Goal: Task Accomplishment & Management: Use online tool/utility

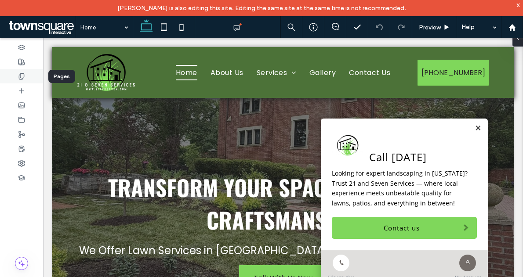
click at [25, 73] on div at bounding box center [21, 76] width 43 height 15
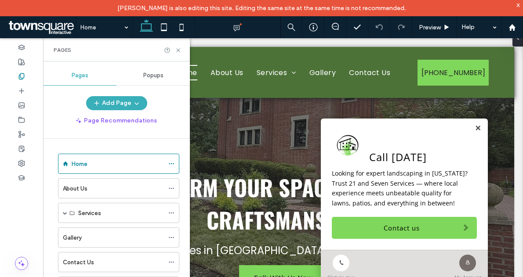
scroll to position [30, 0]
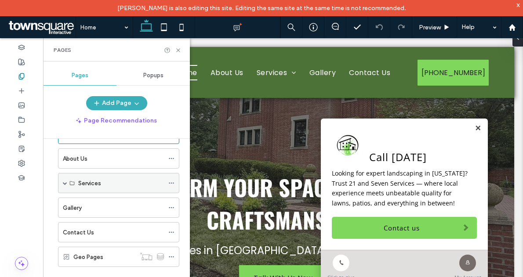
click at [63, 181] on span at bounding box center [65, 183] width 4 height 4
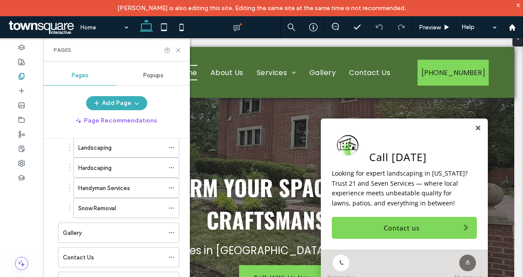
scroll to position [87, 0]
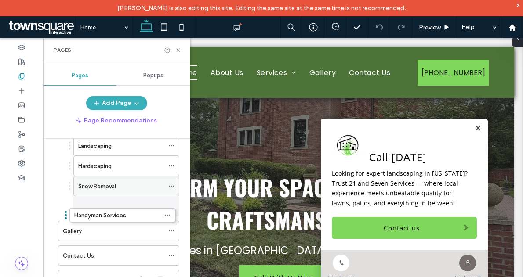
drag, startPoint x: 110, startPoint y: 185, endPoint x: 106, endPoint y: 210, distance: 25.8
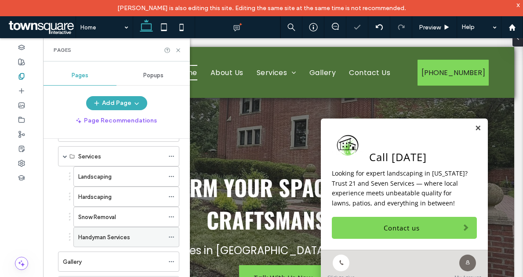
scroll to position [55, 0]
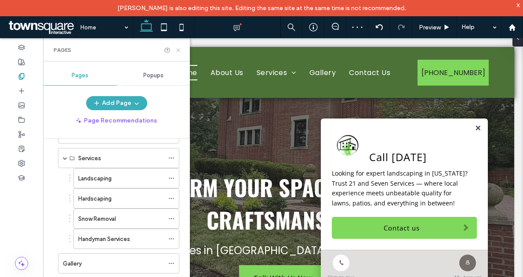
click at [179, 50] on use at bounding box center [178, 50] width 4 height 4
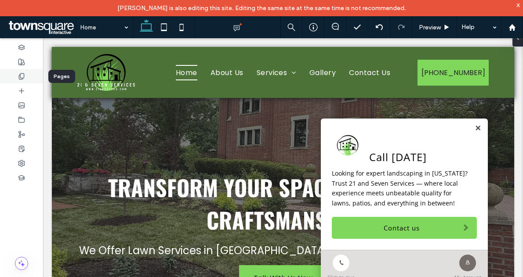
click at [19, 76] on use at bounding box center [21, 76] width 5 height 6
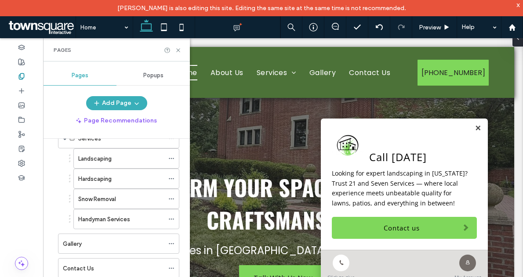
scroll to position [75, 0]
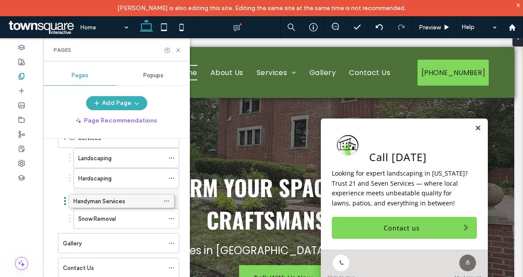
drag, startPoint x: 80, startPoint y: 220, endPoint x: 76, endPoint y: 201, distance: 19.5
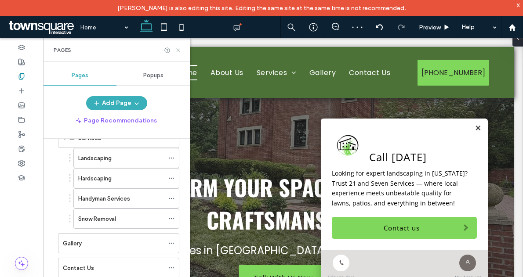
click at [177, 50] on icon at bounding box center [178, 50] width 7 height 7
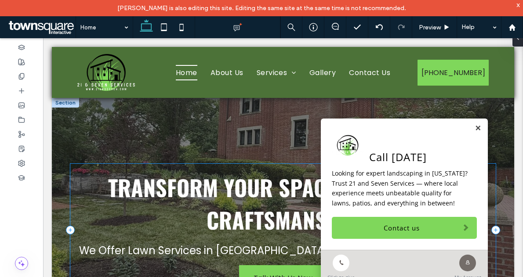
scroll to position [71, 0]
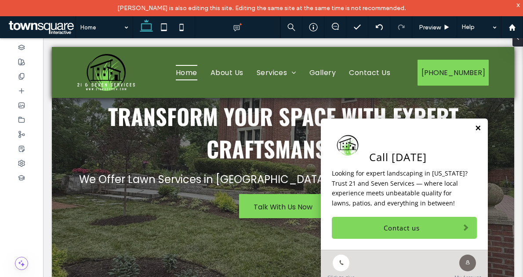
click at [475, 130] on link at bounding box center [478, 128] width 7 height 7
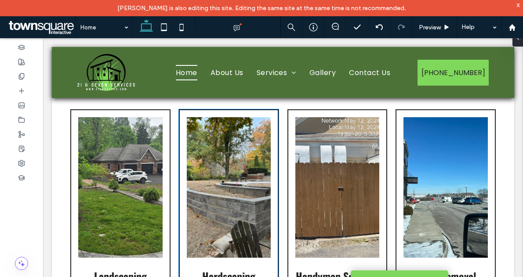
scroll to position [822, 0]
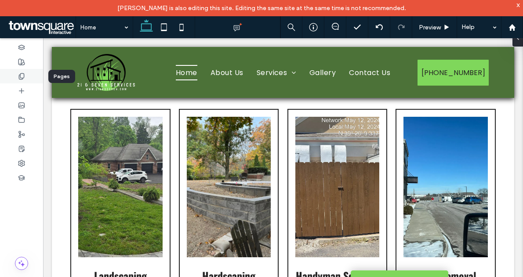
click at [30, 75] on div at bounding box center [21, 76] width 43 height 15
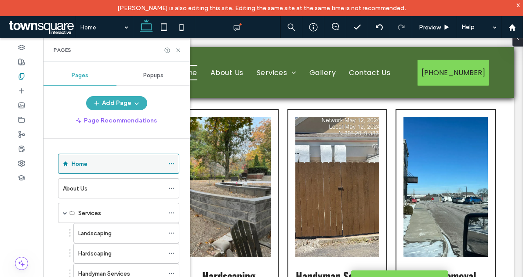
scroll to position [106, 0]
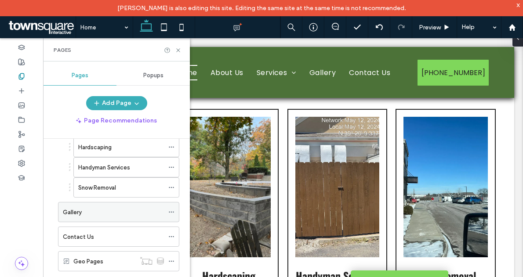
click at [76, 207] on div "Gallery" at bounding box center [113, 212] width 101 height 19
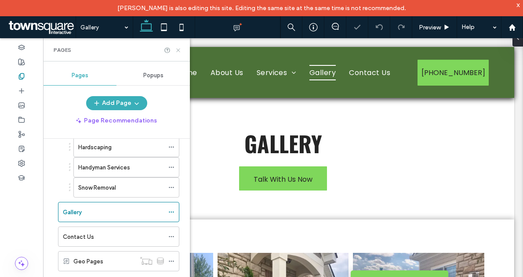
click at [181, 49] on icon at bounding box center [178, 50] width 7 height 7
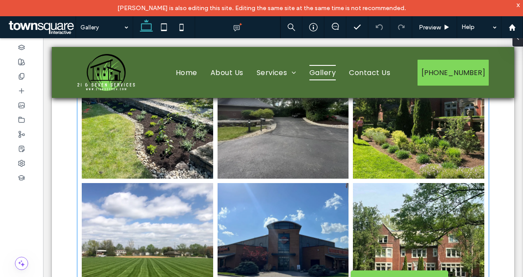
scroll to position [477, 0]
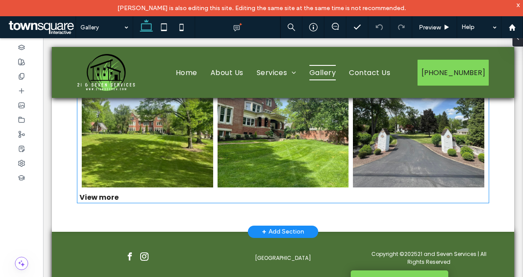
click at [103, 192] on div "View more" at bounding box center [283, 197] width 412 height 11
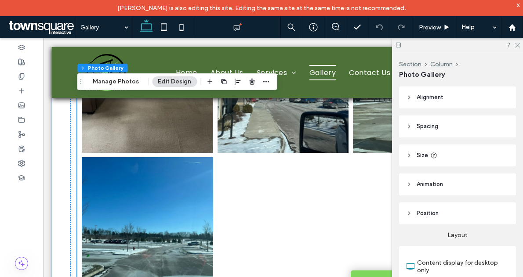
scroll to position [2673, 0]
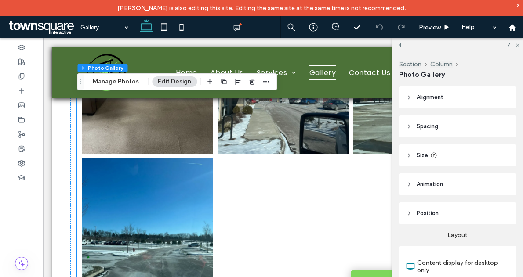
click at [518, 48] on div at bounding box center [457, 45] width 131 height 14
click at [517, 45] on icon at bounding box center [517, 45] width 6 height 6
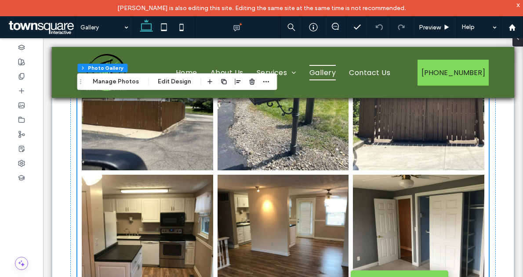
scroll to position [2386, 0]
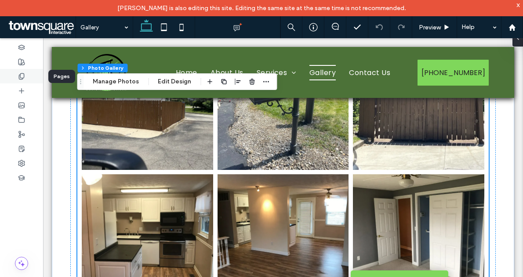
click at [20, 79] on icon at bounding box center [21, 76] width 7 height 7
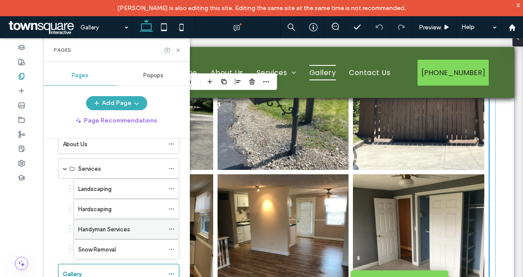
scroll to position [44, 0]
click at [179, 47] on icon at bounding box center [178, 50] width 7 height 7
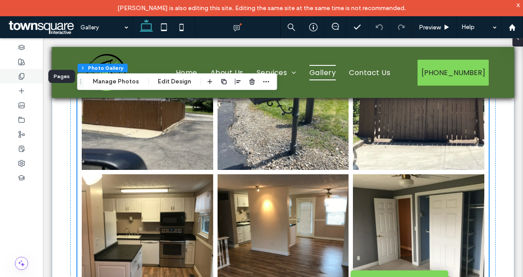
click at [22, 77] on icon at bounding box center [21, 76] width 7 height 7
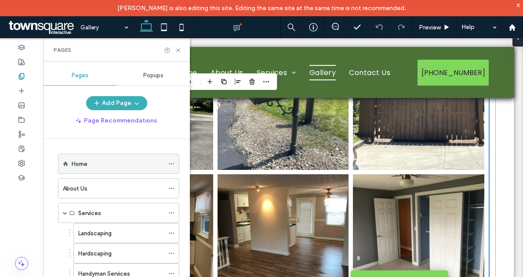
click at [85, 164] on label "Home" at bounding box center [80, 164] width 16 height 15
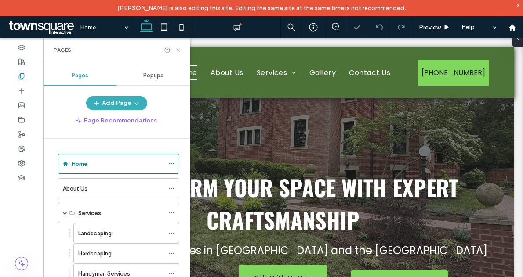
click at [178, 47] on icon at bounding box center [178, 50] width 7 height 7
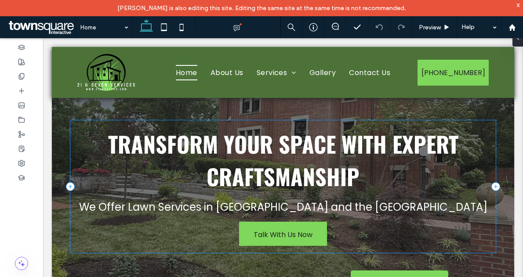
scroll to position [40, 0]
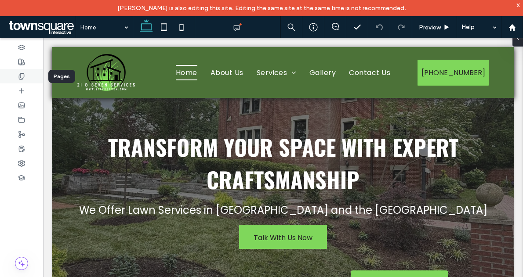
click at [23, 77] on icon at bounding box center [21, 76] width 7 height 7
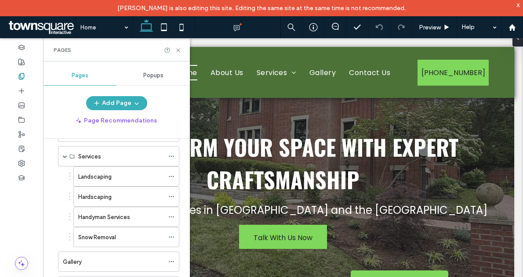
scroll to position [57, 0]
click at [121, 180] on div "Landscaping" at bounding box center [121, 176] width 86 height 9
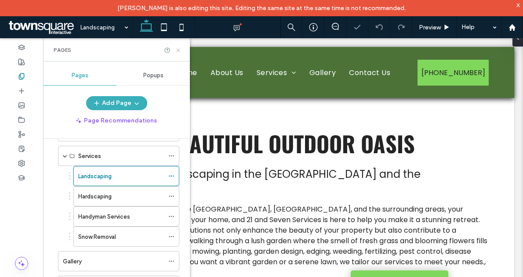
click at [178, 51] on use at bounding box center [178, 50] width 4 height 4
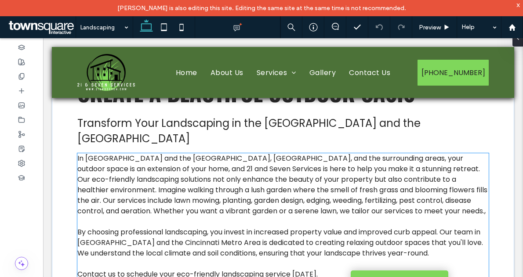
scroll to position [51, 0]
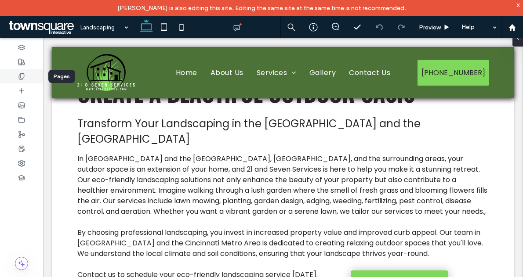
click at [24, 78] on icon at bounding box center [21, 76] width 7 height 7
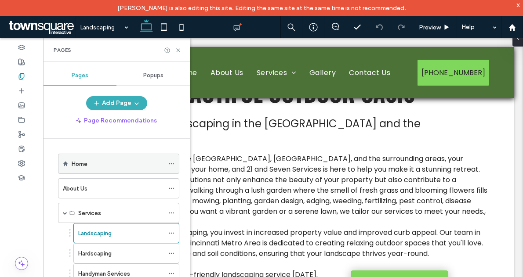
click at [88, 168] on div "Home" at bounding box center [118, 164] width 92 height 9
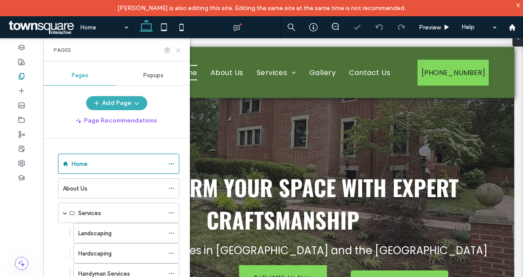
click at [178, 47] on icon at bounding box center [178, 50] width 7 height 7
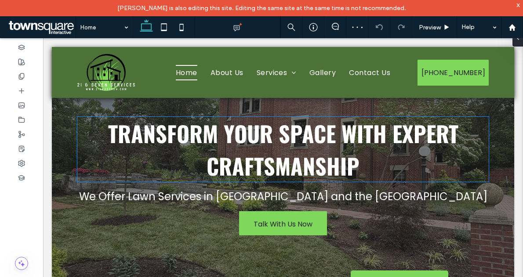
scroll to position [55, 0]
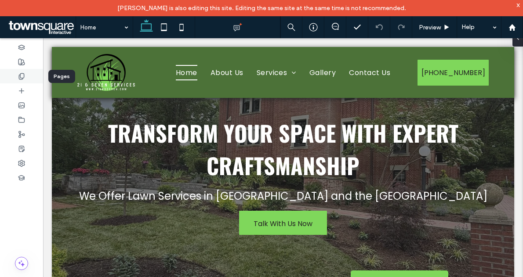
click at [23, 76] on icon at bounding box center [21, 76] width 7 height 7
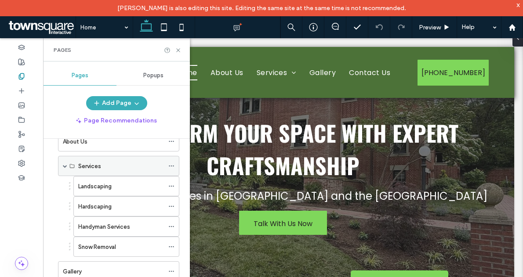
scroll to position [47, 0]
click at [178, 48] on icon at bounding box center [178, 50] width 7 height 7
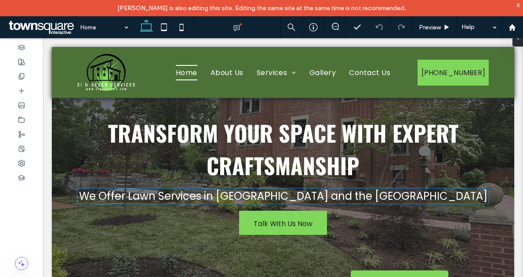
click at [204, 197] on span "We Offer Lawn Services in [GEOGRAPHIC_DATA] and the [GEOGRAPHIC_DATA]" at bounding box center [283, 196] width 408 height 15
click at [204, 197] on div "We Offer Lawn Services in [GEOGRAPHIC_DATA] and the [GEOGRAPHIC_DATA]" at bounding box center [283, 196] width 412 height 15
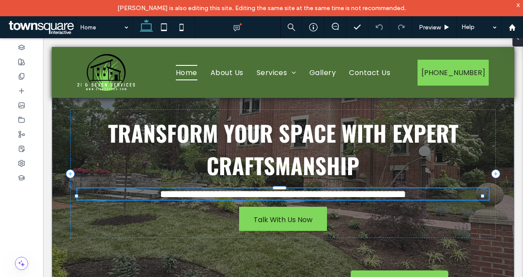
type input "*******"
type input "**"
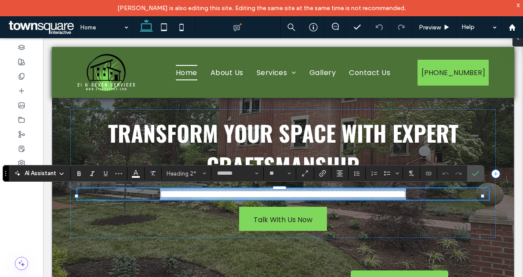
click at [224, 198] on span "**********" at bounding box center [283, 194] width 246 height 11
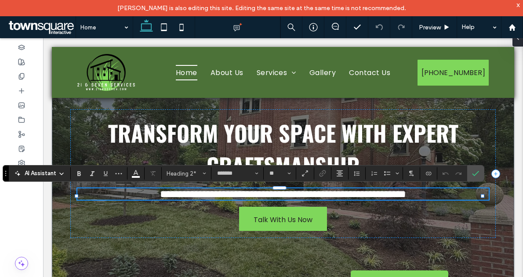
click at [233, 199] on span "**********" at bounding box center [283, 194] width 246 height 11
click at [246, 194] on span "**********" at bounding box center [283, 194] width 262 height 11
click at [241, 198] on span "**********" at bounding box center [283, 194] width 262 height 11
click at [322, 198] on span "**********" at bounding box center [283, 194] width 349 height 11
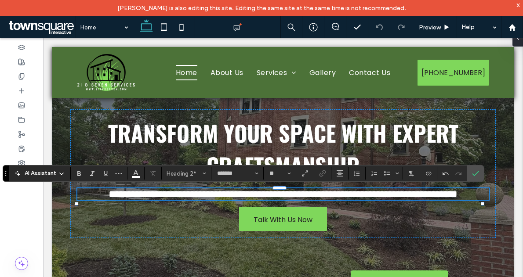
click at [500, 248] on div "**********" at bounding box center [283, 174] width 463 height 261
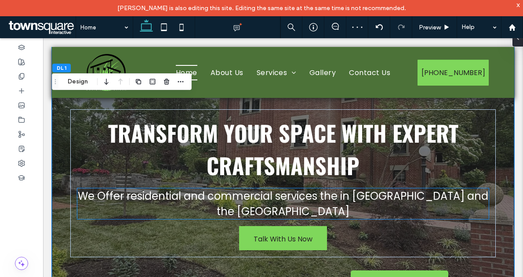
click at [344, 198] on span "We Offer residential and commercial services the in [GEOGRAPHIC_DATA] and the […" at bounding box center [283, 204] width 411 height 30
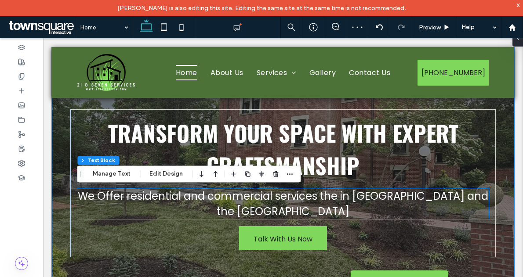
click at [344, 198] on div "We Offer residential and commercial services the in [GEOGRAPHIC_DATA] and the […" at bounding box center [283, 204] width 412 height 31
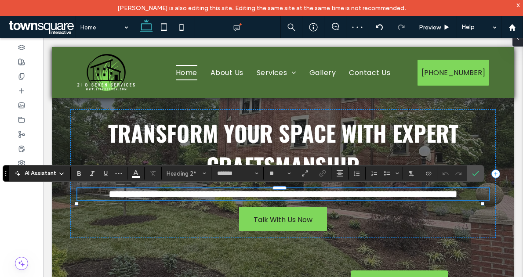
click at [360, 197] on span "**********" at bounding box center [283, 194] width 349 height 11
click at [337, 196] on span "**********" at bounding box center [283, 194] width 333 height 11
click at [502, 129] on div "**********" at bounding box center [283, 174] width 463 height 261
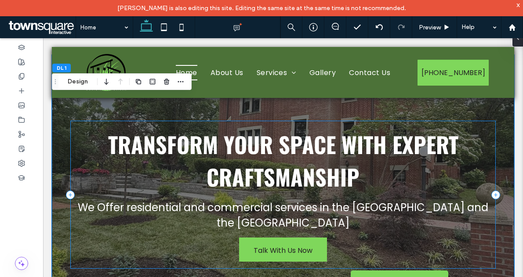
scroll to position [44, 0]
click at [135, 199] on div "Transform Your Space with Expert Craftsmanship We Offer residential and commerc…" at bounding box center [283, 194] width 426 height 148
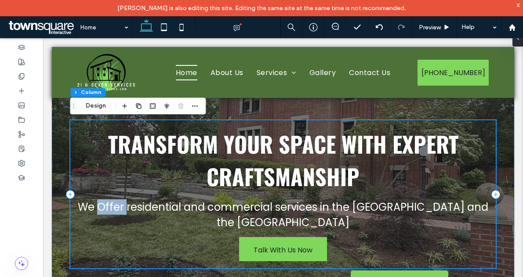
click at [135, 199] on div "Transform Your Space with Expert Craftsmanship We Offer residential and commerc…" at bounding box center [283, 194] width 426 height 148
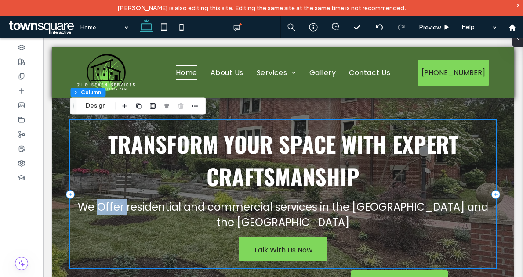
click at [128, 202] on span "We Offer residential and commercial services in the [GEOGRAPHIC_DATA] and the […" at bounding box center [283, 215] width 411 height 30
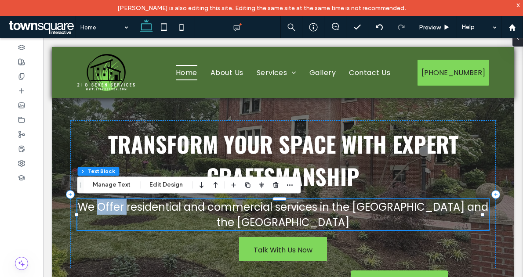
click at [129, 207] on span "We Offer residential and commercial services in the [GEOGRAPHIC_DATA] and the […" at bounding box center [283, 215] width 411 height 30
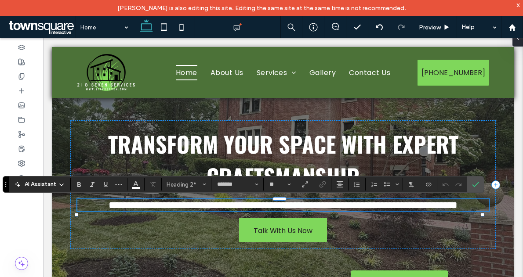
click at [128, 209] on span "**********" at bounding box center [283, 205] width 349 height 11
click at [500, 107] on div "**********" at bounding box center [283, 185] width 463 height 261
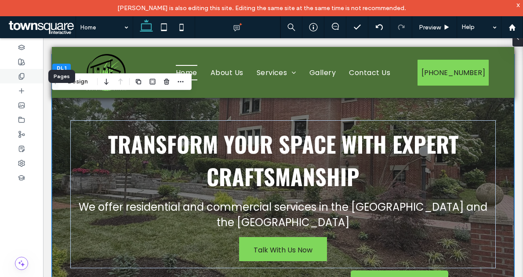
click at [23, 73] on use at bounding box center [21, 76] width 5 height 6
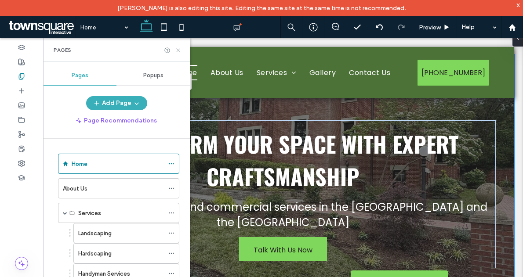
click at [180, 51] on icon at bounding box center [178, 50] width 7 height 7
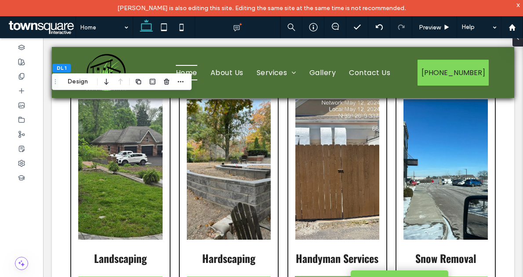
scroll to position [854, 0]
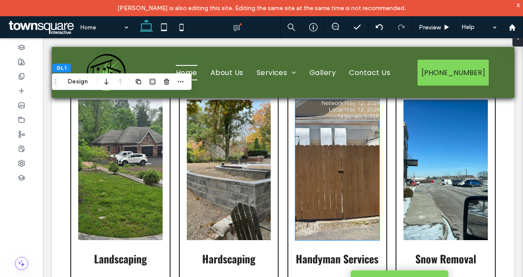
click at [336, 159] on img at bounding box center [337, 170] width 84 height 141
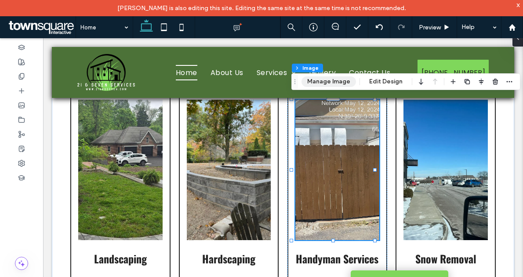
click at [340, 79] on button "Manage Image" at bounding box center [329, 81] width 55 height 11
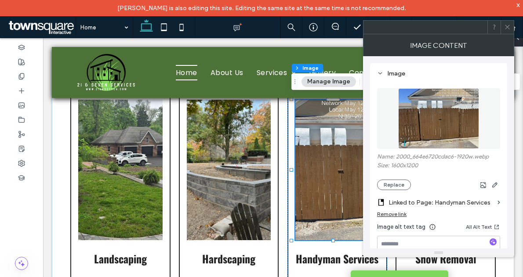
scroll to position [15, 0]
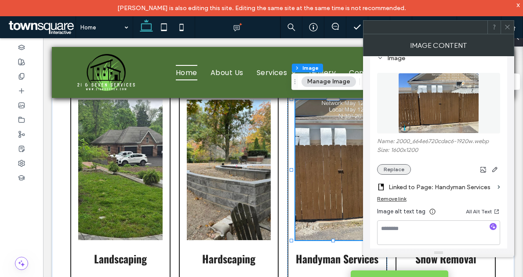
click at [398, 168] on button "Replace" at bounding box center [394, 169] width 34 height 11
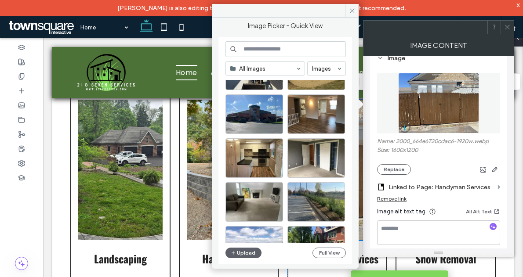
scroll to position [351, 0]
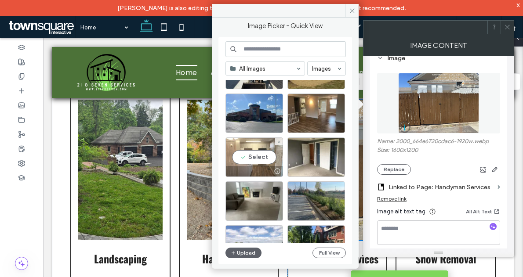
click at [253, 158] on div "Select" at bounding box center [255, 158] width 58 height 40
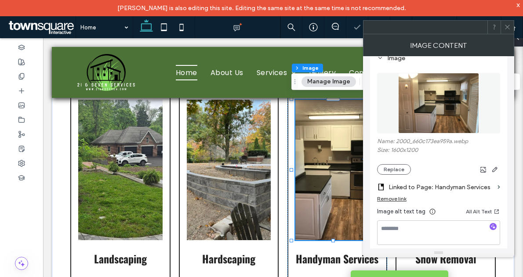
click at [509, 31] on span at bounding box center [507, 27] width 7 height 13
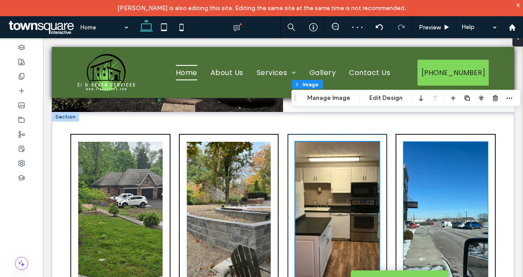
scroll to position [804, 0]
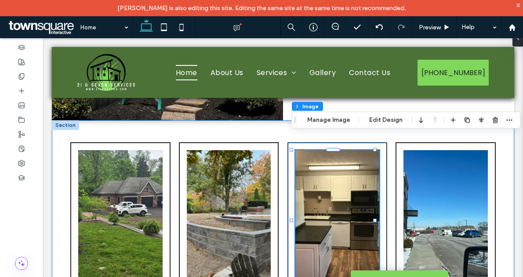
click at [251, 120] on div "Landscaping Learn More [GEOGRAPHIC_DATA] Learn More Handyman Services Learn Mor…" at bounding box center [283, 251] width 463 height 262
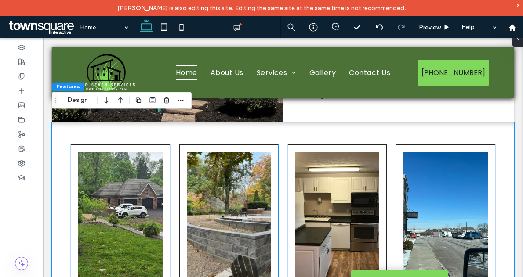
scroll to position [776, 0]
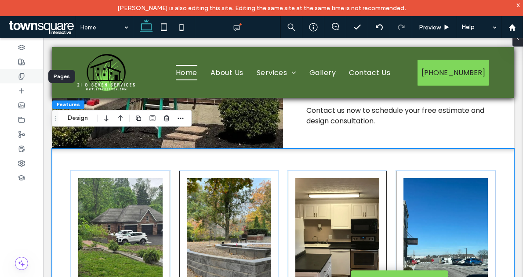
click at [25, 75] on div at bounding box center [21, 76] width 43 height 15
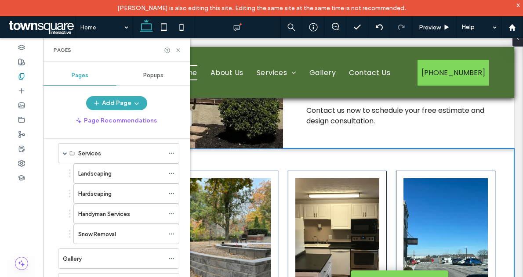
scroll to position [66, 0]
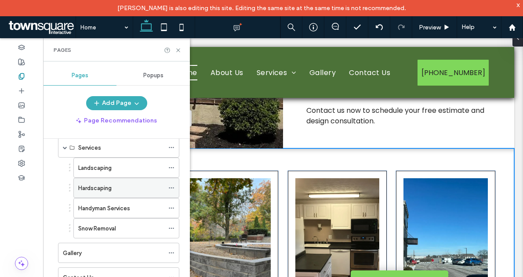
click at [106, 192] on label "Hardscaping" at bounding box center [94, 188] width 33 height 15
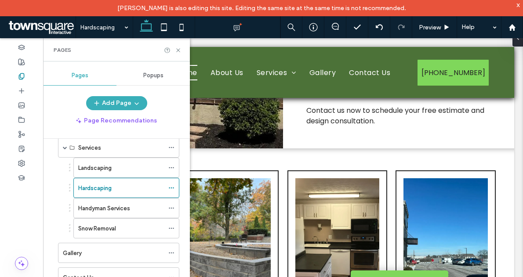
click at [111, 208] on div at bounding box center [261, 138] width 523 height 277
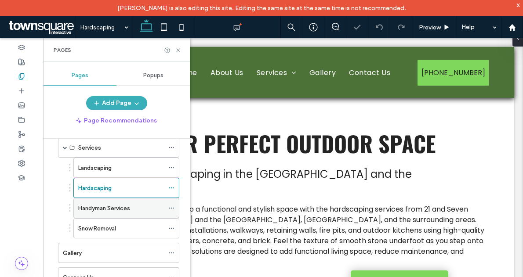
click at [107, 207] on label "Handyman Services" at bounding box center [104, 208] width 52 height 15
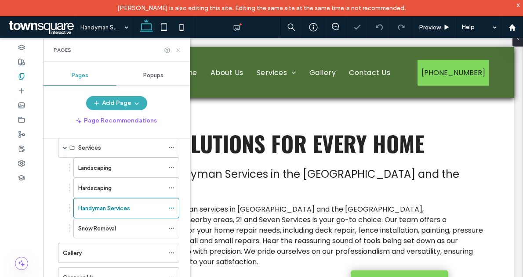
click at [177, 51] on use at bounding box center [178, 50] width 4 height 4
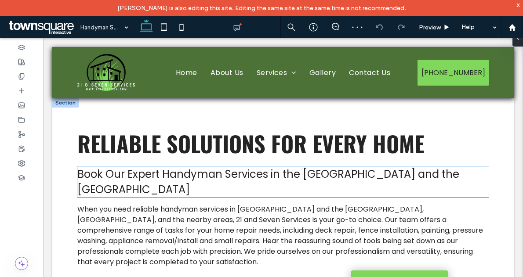
scroll to position [417, 0]
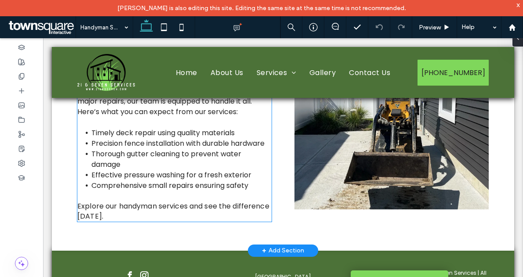
click at [144, 170] on li "Thorough gutter cleaning to prevent water damage" at bounding box center [181, 159] width 180 height 21
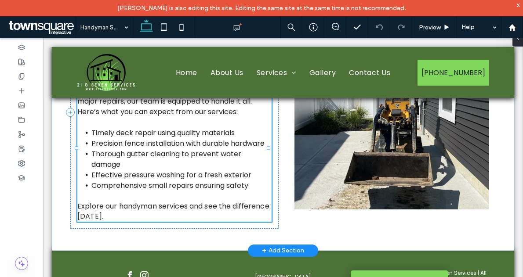
click at [144, 179] on div "Our handyman services are designed to address a wide range of home repair needs…" at bounding box center [174, 143] width 194 height 157
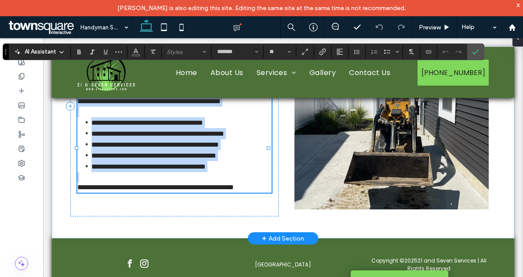
click at [127, 150] on li "**********" at bounding box center [181, 144] width 180 height 11
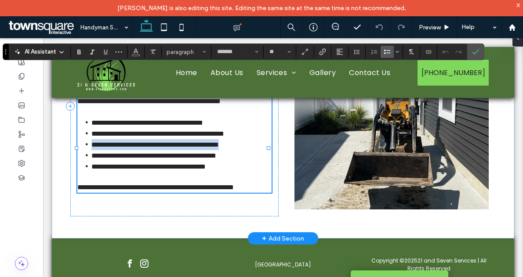
drag, startPoint x: 123, startPoint y: 176, endPoint x: 89, endPoint y: 165, distance: 36.1
click at [91, 150] on li "**********" at bounding box center [181, 144] width 180 height 11
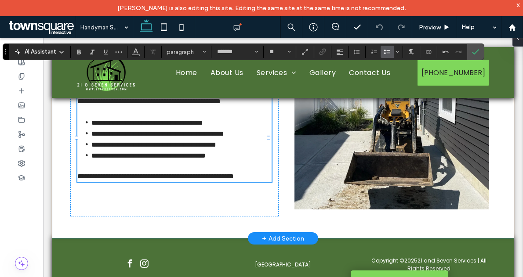
click at [502, 231] on div "**********" at bounding box center [283, 106] width 463 height 265
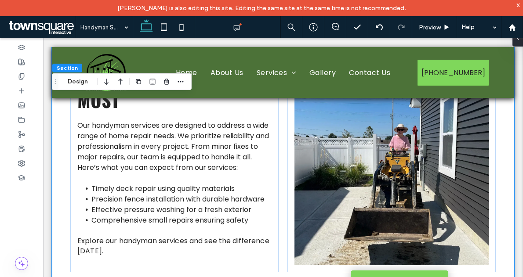
scroll to position [380, 0]
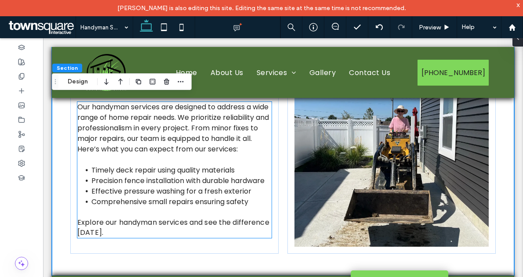
click at [253, 208] on li "Comprehensive small repairs ensuring safety" at bounding box center [181, 202] width 180 height 11
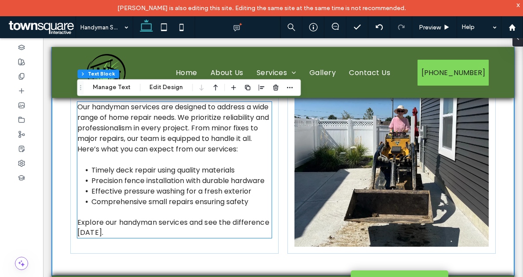
click at [253, 208] on li "Comprehensive small repairs ensuring safety" at bounding box center [181, 202] width 180 height 11
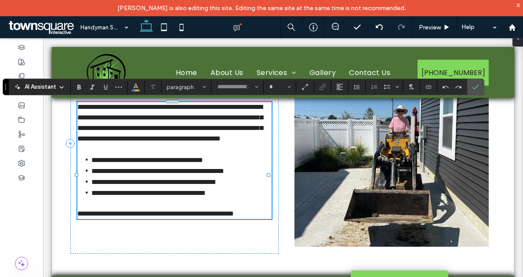
type input "*******"
type input "**"
click at [252, 199] on li "**********" at bounding box center [181, 193] width 180 height 11
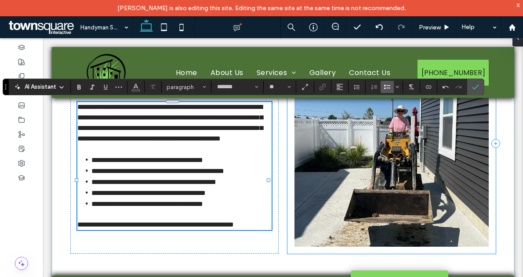
click at [302, 254] on div at bounding box center [392, 143] width 208 height 221
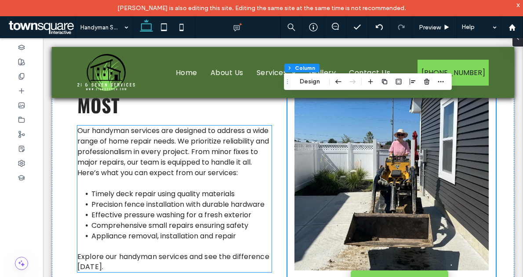
scroll to position [259, 0]
